Goal: Check status: Check status

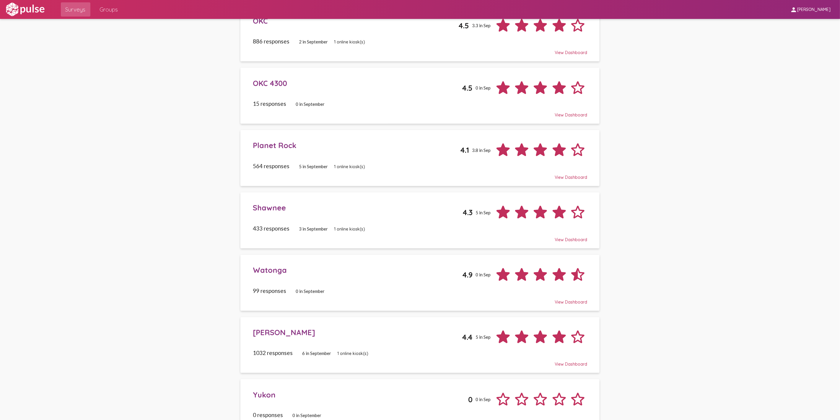
scroll to position [579, 0]
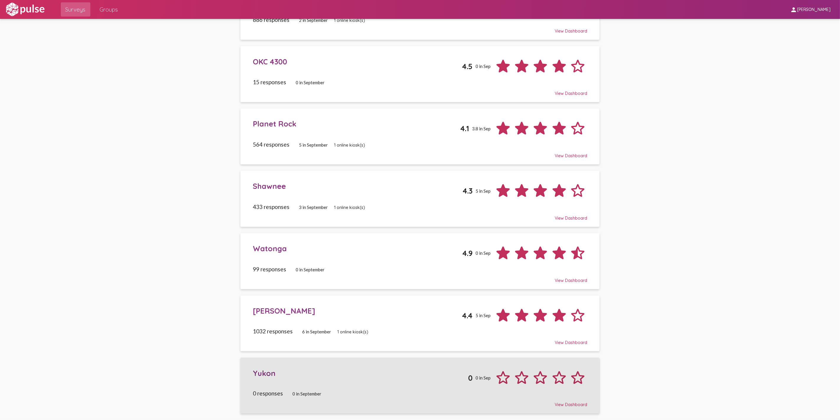
click at [566, 404] on div "View Dashboard" at bounding box center [420, 402] width 334 height 11
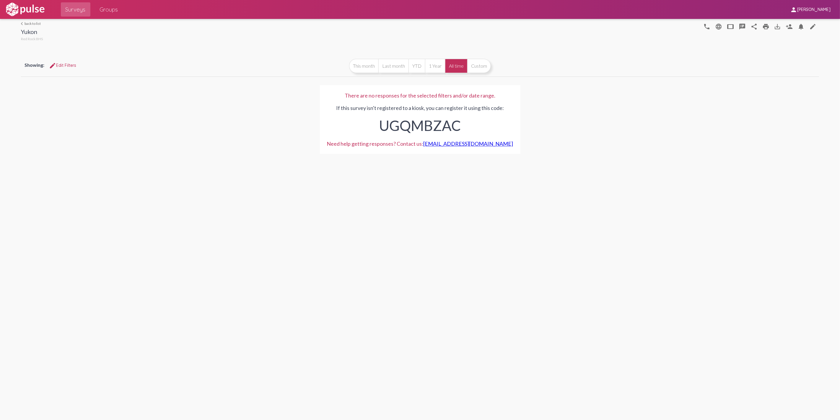
click at [27, 23] on link "arrow_back_ios back to list" at bounding box center [32, 23] width 22 height 4
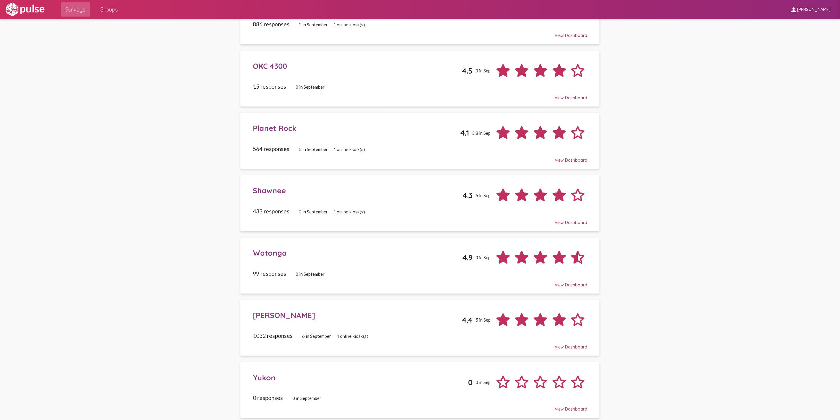
scroll to position [579, 0]
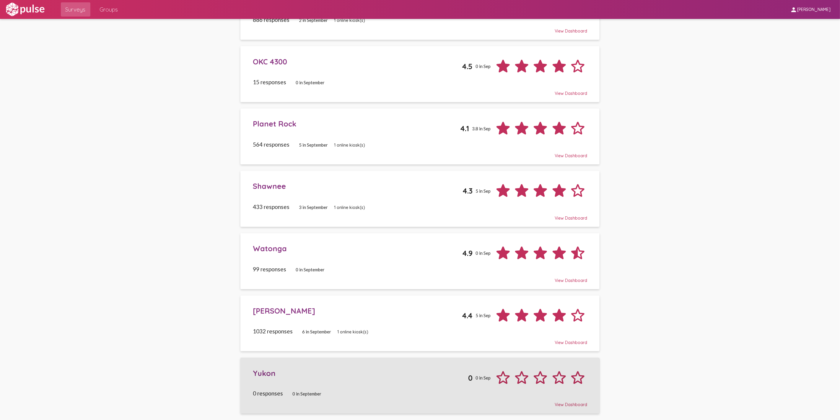
click at [262, 370] on div "Yukon" at bounding box center [360, 372] width 215 height 9
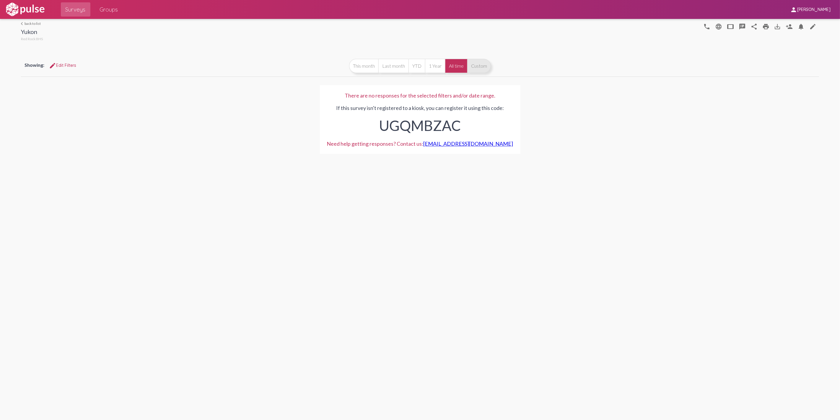
click at [474, 64] on button "Custom" at bounding box center [479, 66] width 24 height 14
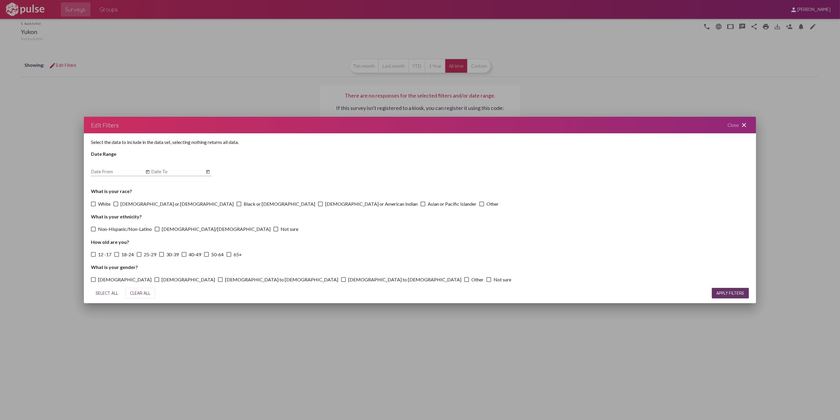
click at [734, 124] on div "Close close" at bounding box center [737, 125] width 35 height 17
